Goal: Transaction & Acquisition: Subscribe to service/newsletter

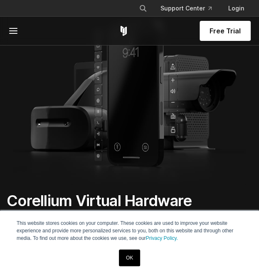
scroll to position [152, 0]
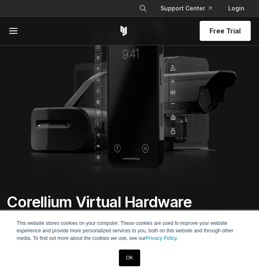
click at [127, 257] on link "OK" at bounding box center [129, 257] width 21 height 17
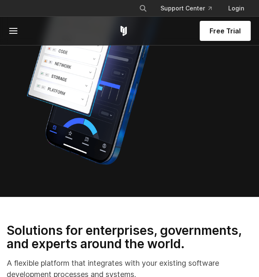
scroll to position [828, 0]
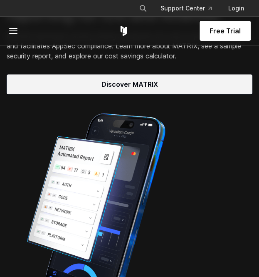
click at [132, 91] on link "Discover MATRIX" at bounding box center [130, 84] width 246 height 20
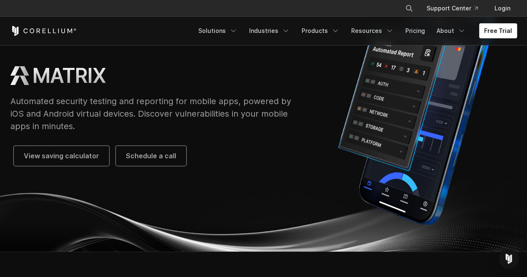
scroll to position [76, 0]
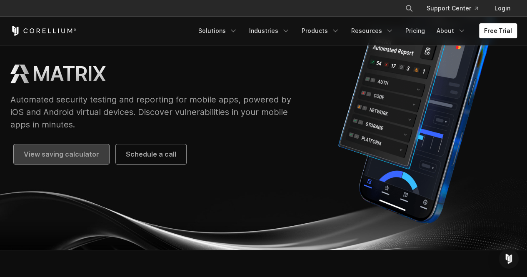
click at [79, 148] on link "View saving calculator" at bounding box center [61, 154] width 95 height 20
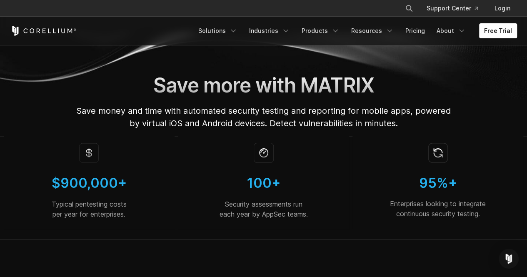
scroll to position [12, 0]
click at [75, 204] on p "Typical pentesting costs per year for enterprises." at bounding box center [89, 209] width 158 height 20
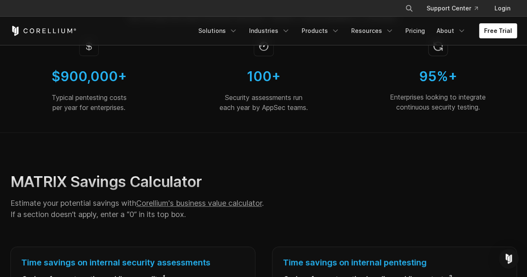
scroll to position [0, 0]
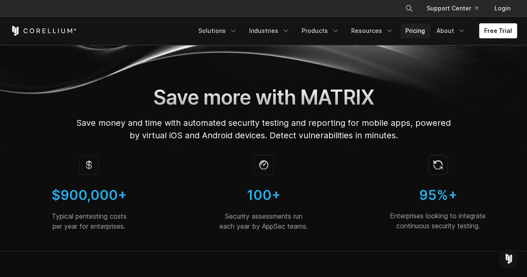
click at [412, 30] on link "Pricing" at bounding box center [415, 30] width 30 height 15
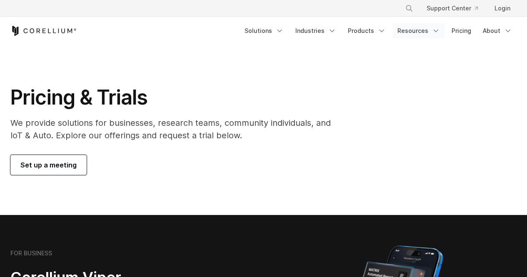
click at [419, 30] on link "Resources" at bounding box center [418, 30] width 52 height 15
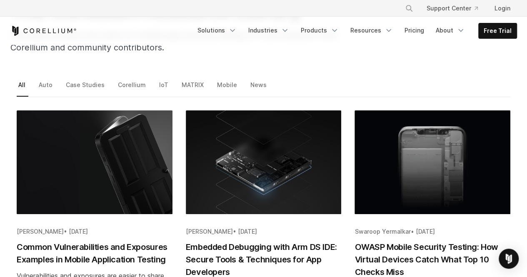
scroll to position [98, 0]
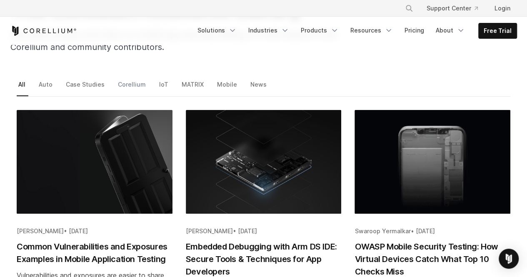
click at [127, 80] on link "Corellium" at bounding box center [132, 87] width 32 height 17
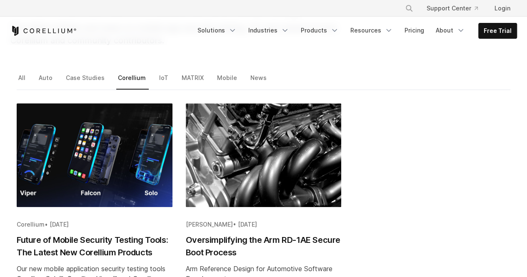
scroll to position [105, 0]
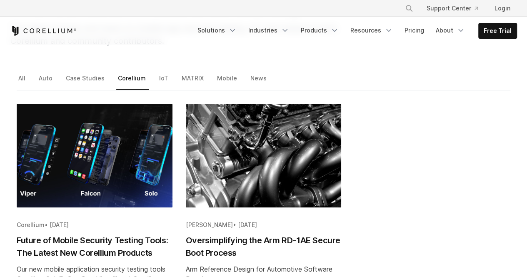
click at [224, 69] on div "**********" at bounding box center [263, 199] width 510 height 290
click at [224, 73] on link "Mobile" at bounding box center [227, 80] width 25 height 17
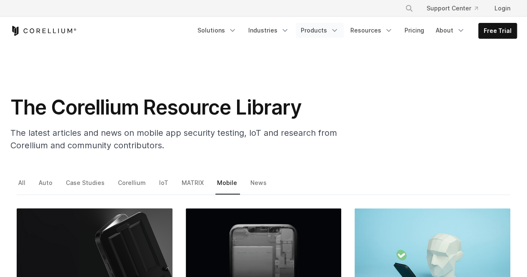
click at [338, 34] on icon "Navigation Menu" at bounding box center [334, 30] width 8 height 8
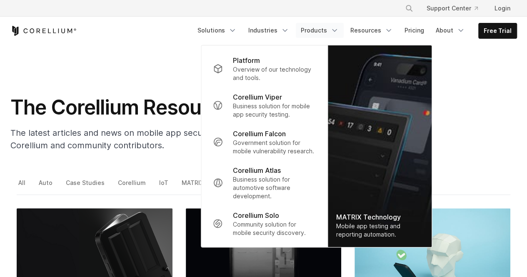
click at [317, 35] on link "Products" at bounding box center [320, 30] width 48 height 15
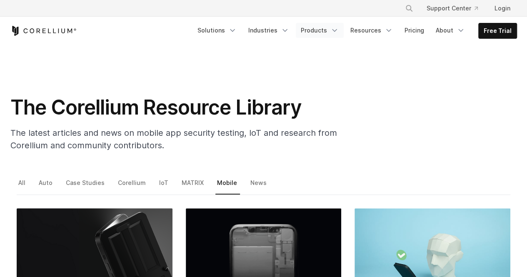
click at [317, 31] on link "Products" at bounding box center [320, 30] width 48 height 15
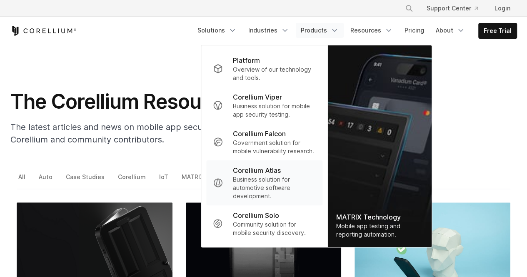
scroll to position [5, 0]
click at [266, 224] on p "Community solution for mobile security discovery." at bounding box center [274, 228] width 83 height 17
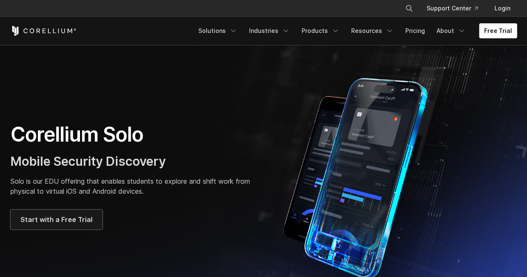
click at [82, 219] on span "Start with a Free Trial" at bounding box center [56, 219] width 72 height 10
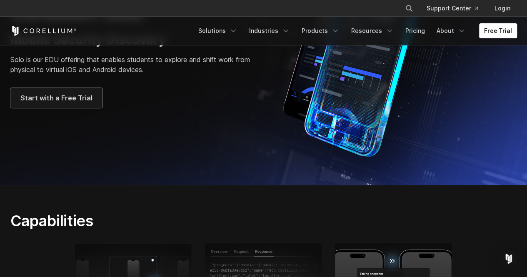
scroll to position [87, 0]
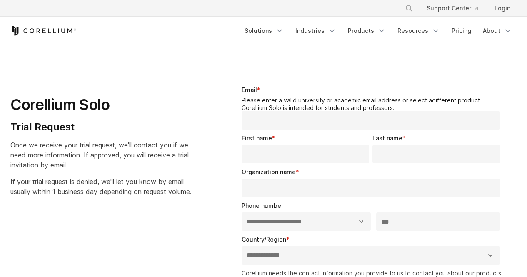
select select "**"
